Goal: Information Seeking & Learning: Check status

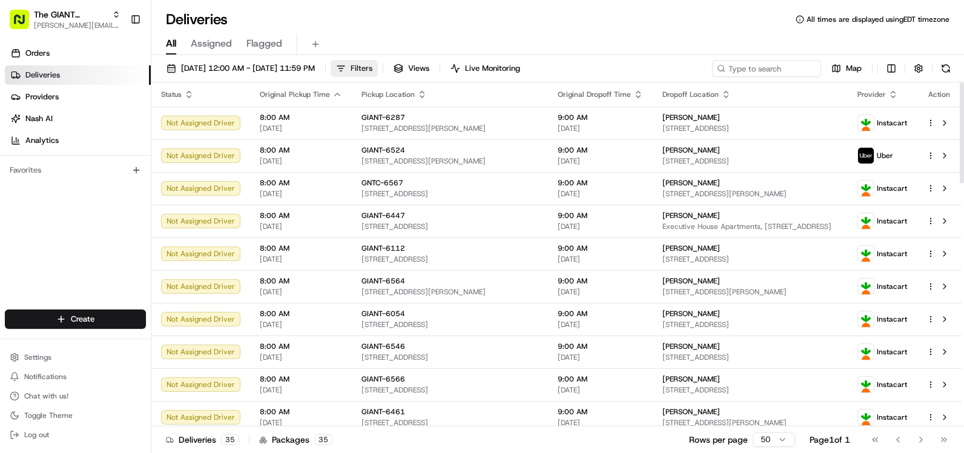
click at [372, 68] on span "Filters" at bounding box center [361, 68] width 22 height 11
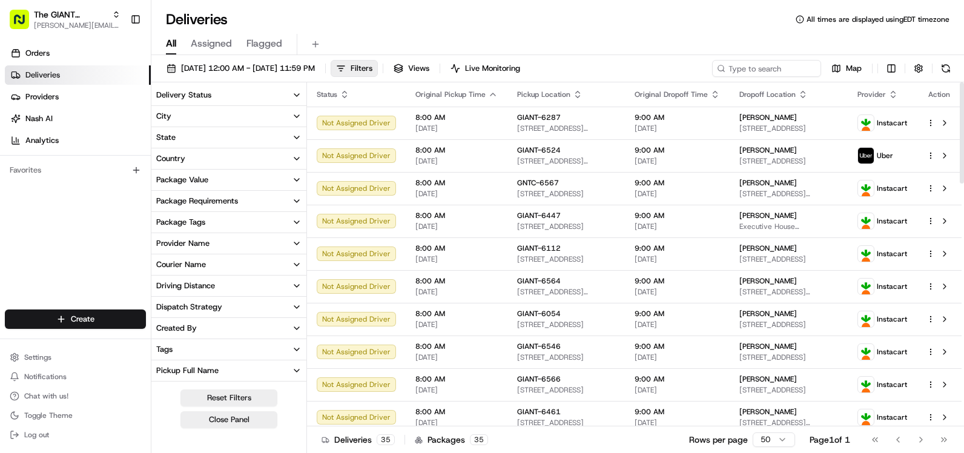
click at [254, 122] on button "City" at bounding box center [228, 116] width 155 height 21
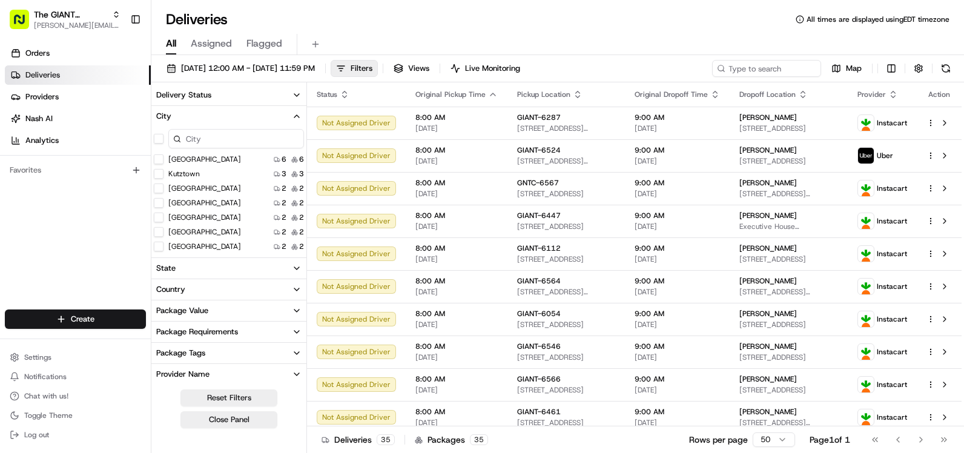
click at [251, 140] on input at bounding box center [236, 138] width 136 height 19
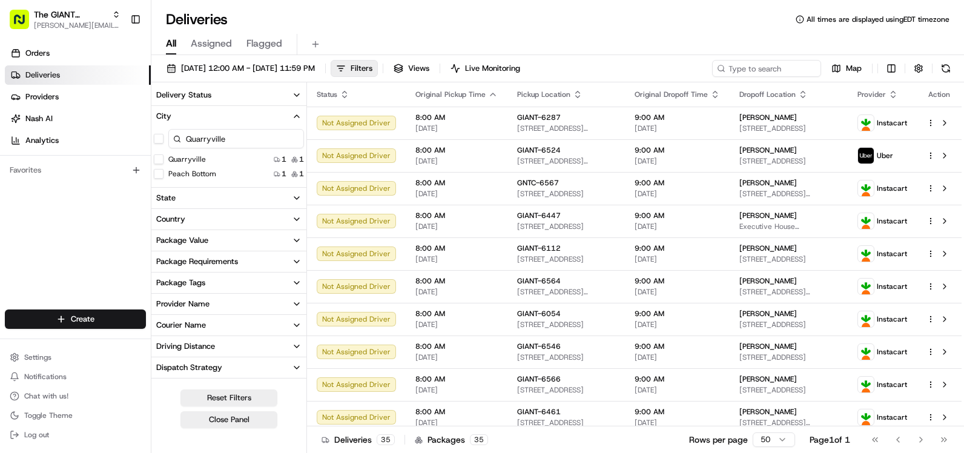
type input "Quarryville"
click at [235, 161] on div "Quarryville 1 1" at bounding box center [228, 159] width 155 height 12
click at [178, 162] on label "Quarryville" at bounding box center [187, 159] width 38 height 10
click at [163, 162] on button "Quarryville" at bounding box center [159, 159] width 10 height 10
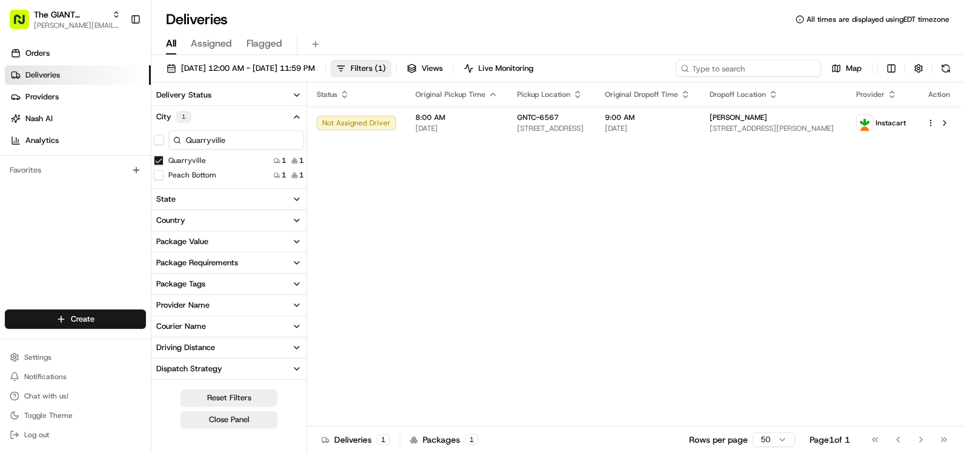
click at [778, 70] on input at bounding box center [747, 68] width 145 height 17
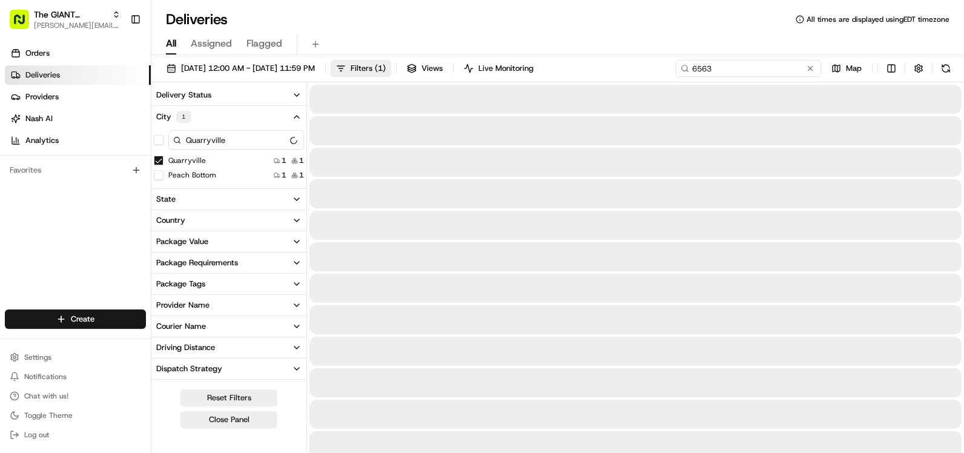
type input "6563"
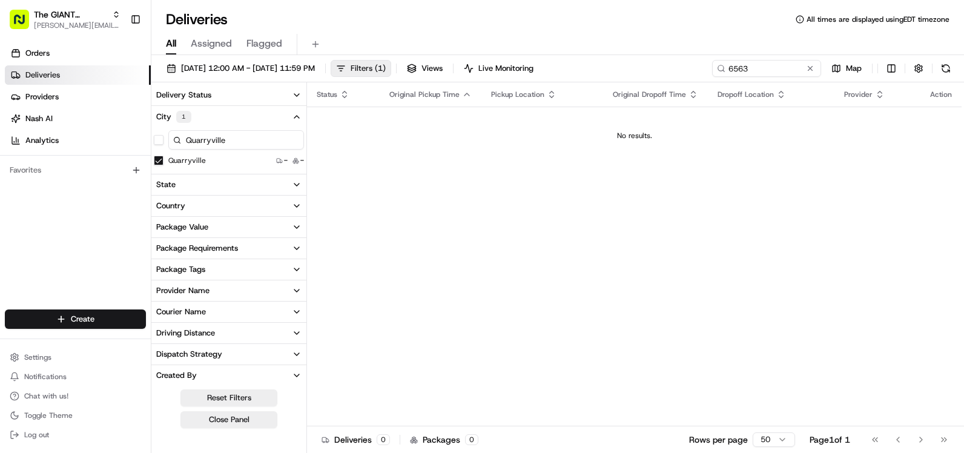
click at [386, 70] on span "Filters ( 1 )" at bounding box center [367, 68] width 35 height 11
